Goal: Communication & Community: Answer question/provide support

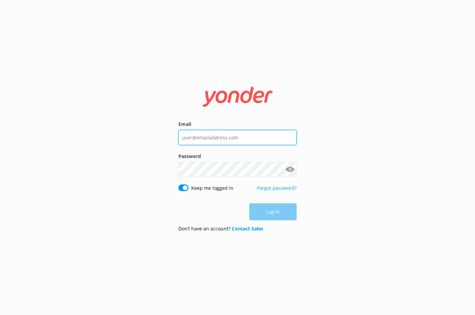
click at [210, 133] on input "Email" at bounding box center [237, 137] width 118 height 15
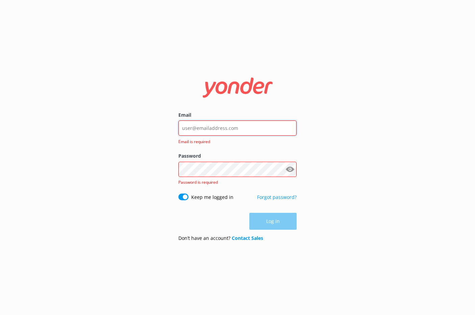
type input "[EMAIL_ADDRESS][DOMAIN_NAME]"
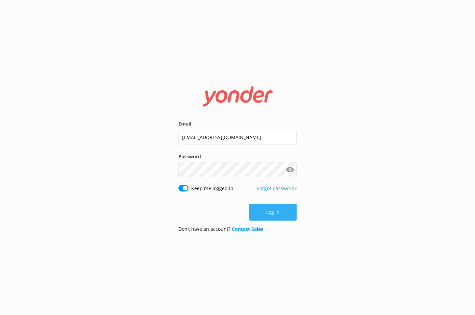
click at [262, 209] on button "Log in" at bounding box center [272, 211] width 47 height 17
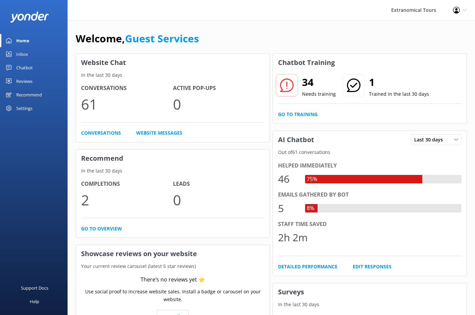
click at [29, 58] on link "Inbox" at bounding box center [34, 54] width 68 height 14
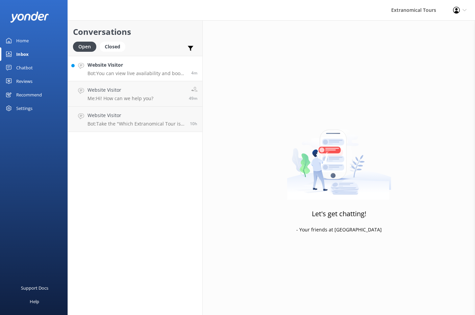
click at [124, 72] on p "Bot: You can view live availability and book your Half Day Wine Country Tour fr…" at bounding box center [136, 73] width 99 height 6
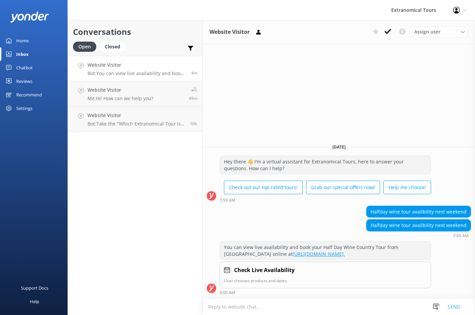
click at [255, 302] on textarea at bounding box center [339, 306] width 272 height 17
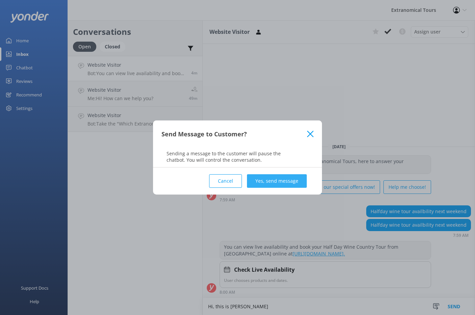
type textarea "Hi, this is [PERSON_NAME]"
click at [269, 180] on button "Yes, send message" at bounding box center [277, 181] width 60 height 14
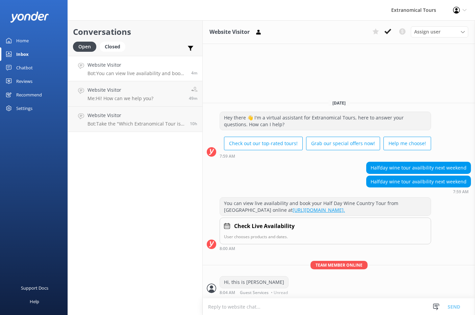
click at [232, 305] on textarea at bounding box center [339, 306] width 272 height 17
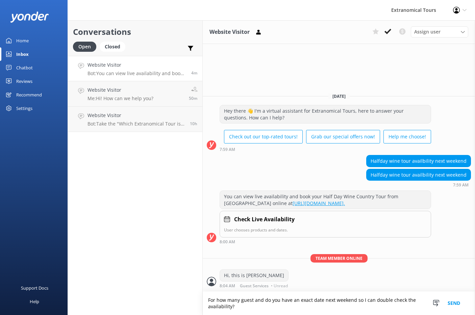
type textarea "For how many guest and do you have an exact date next weekend so I can double c…"
